Goal: Complete application form

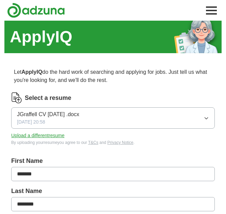
click at [126, 121] on button "JGraffell CV [DATE] .docx [DATE] 20:58" at bounding box center [112, 117] width 203 height 21
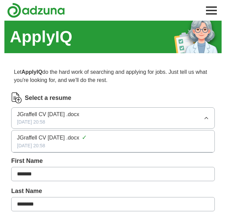
click at [126, 121] on button "JGraffell CV [DATE] .docx [DATE] 20:58" at bounding box center [112, 117] width 203 height 21
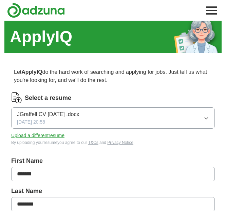
click at [29, 134] on button "Upload a different resume" at bounding box center [37, 135] width 53 height 7
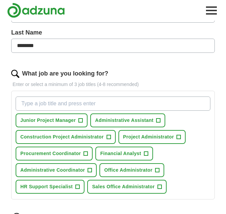
scroll to position [169, 0]
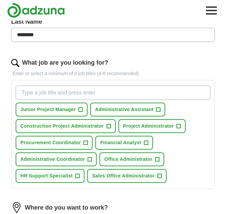
click at [93, 91] on input "What job are you looking for?" at bounding box center [113, 93] width 195 height 14
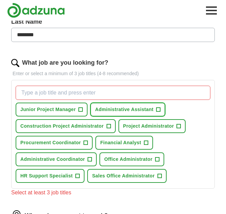
click at [158, 108] on span "+" at bounding box center [158, 109] width 4 height 5
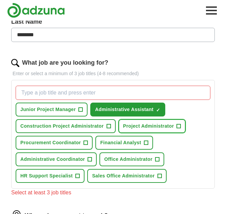
click at [178, 126] on span "+" at bounding box center [179, 126] width 4 height 5
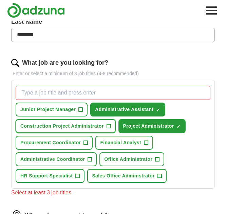
click at [107, 126] on span "+" at bounding box center [108, 126] width 4 height 5
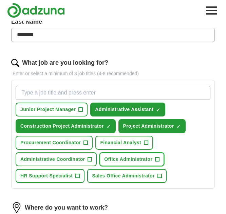
click at [142, 157] on span "Office Administrator" at bounding box center [128, 159] width 48 height 7
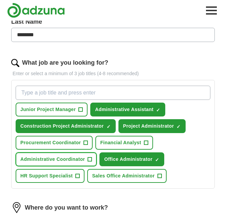
click at [70, 157] on span "Administrative Coordinator" at bounding box center [52, 159] width 64 height 7
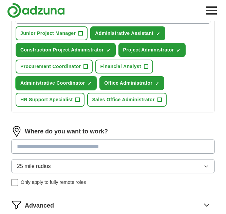
scroll to position [271, 0]
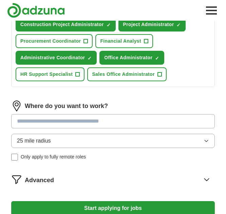
click at [127, 123] on input at bounding box center [112, 121] width 203 height 14
type input "*"
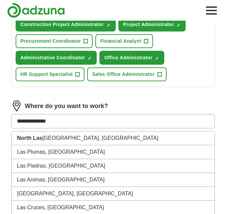
type input "**********"
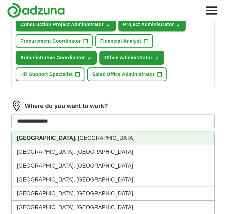
click at [78, 136] on li "[GEOGRAPHIC_DATA] , [GEOGRAPHIC_DATA]" at bounding box center [113, 138] width 203 height 14
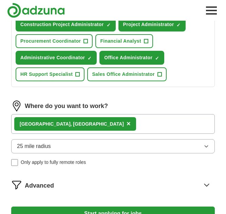
click at [53, 149] on button "25 mile radius" at bounding box center [112, 146] width 203 height 14
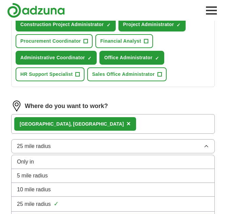
click at [46, 189] on span "10 mile radius" at bounding box center [34, 190] width 34 height 8
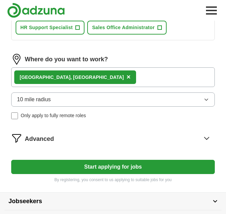
scroll to position [339, 0]
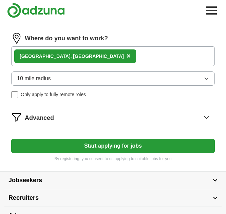
click at [81, 142] on button "Start applying for jobs" at bounding box center [112, 146] width 203 height 14
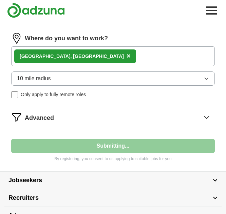
select select "**"
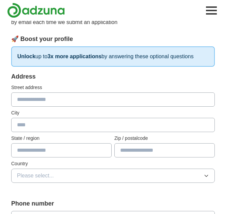
scroll to position [68, 0]
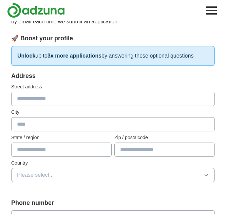
click at [71, 99] on input "text" at bounding box center [112, 99] width 203 height 14
type input "**********"
type input "******"
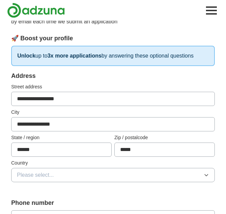
type input "*****"
click at [113, 177] on button "Please select..." at bounding box center [112, 175] width 203 height 14
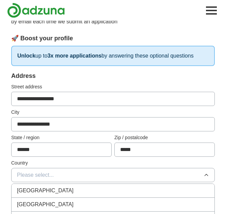
click at [76, 205] on div "[GEOGRAPHIC_DATA]" at bounding box center [113, 205] width 192 height 8
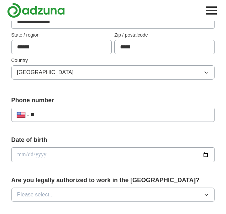
scroll to position [203, 0]
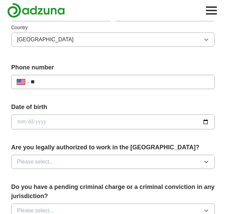
click at [65, 83] on input "**" at bounding box center [119, 82] width 178 height 8
type input "**********"
click at [66, 121] on input "date" at bounding box center [112, 122] width 203 height 15
type input "**********"
click at [80, 162] on button "Please select..." at bounding box center [112, 162] width 203 height 14
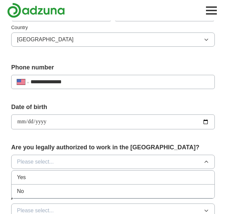
click at [72, 180] on div "Yes" at bounding box center [113, 178] width 192 height 8
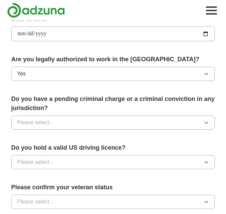
scroll to position [305, 0]
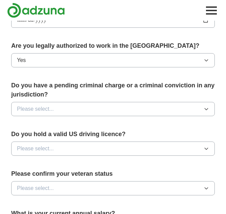
click at [74, 111] on button "Please select..." at bounding box center [112, 109] width 203 height 14
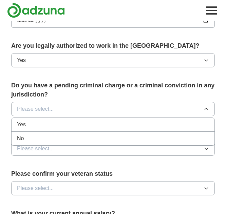
click at [61, 142] on div "No" at bounding box center [113, 139] width 192 height 8
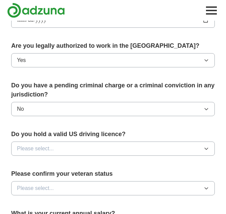
click at [57, 147] on button "Please select..." at bounding box center [112, 149] width 203 height 14
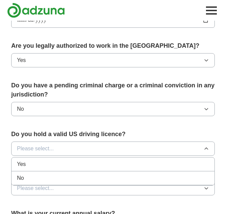
click at [47, 164] on div "Yes" at bounding box center [113, 164] width 192 height 8
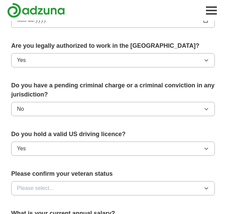
click at [46, 189] on span "Please select..." at bounding box center [35, 188] width 37 height 8
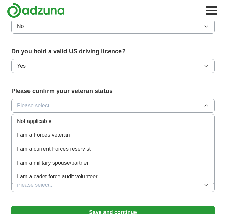
scroll to position [407, 0]
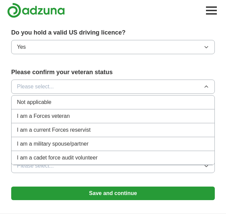
click at [56, 101] on div "Not applicable" at bounding box center [113, 102] width 192 height 8
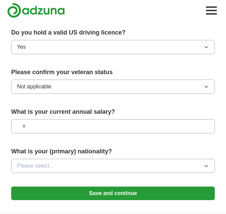
click at [61, 127] on input "text" at bounding box center [112, 126] width 203 height 14
click at [63, 166] on button "Please select..." at bounding box center [112, 166] width 203 height 14
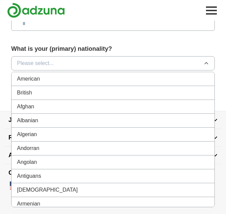
scroll to position [522, 0]
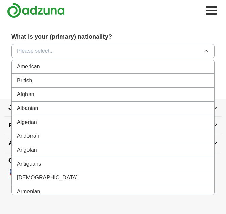
click at [56, 68] on div "American" at bounding box center [113, 67] width 192 height 8
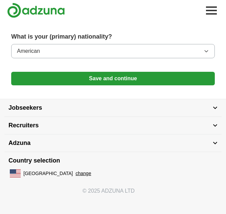
click at [96, 78] on button "Save and continue" at bounding box center [112, 79] width 203 height 14
